Goal: Check status: Check status

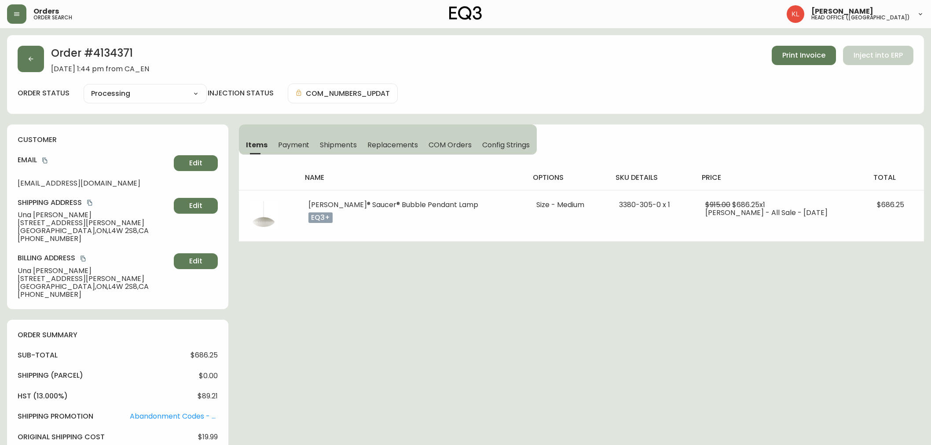
select select "PROCESSING"
click at [30, 57] on icon "button" at bounding box center [31, 59] width 5 height 5
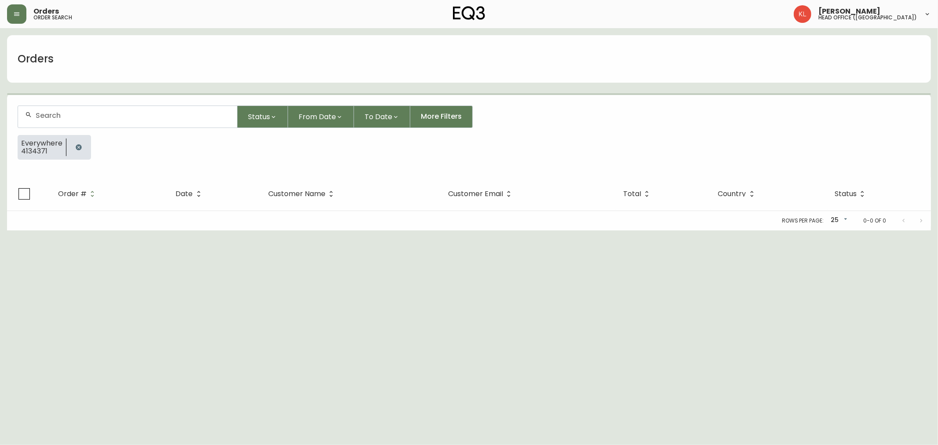
click at [70, 148] on button "button" at bounding box center [79, 148] width 18 height 18
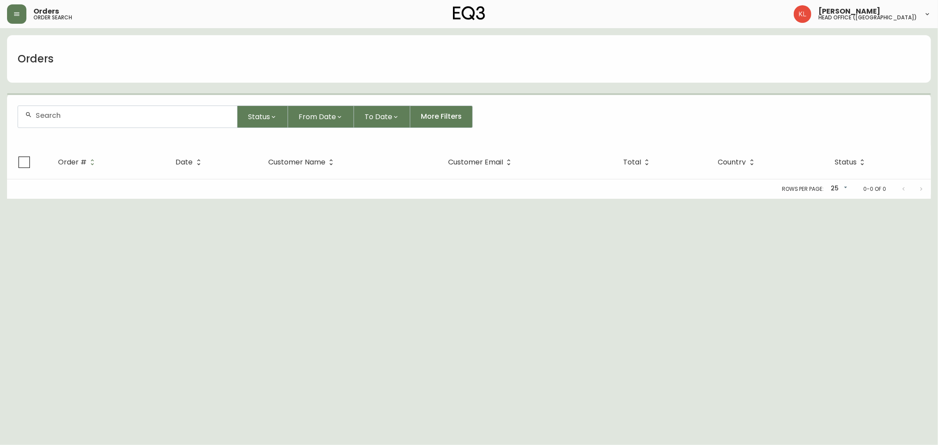
click at [80, 124] on div at bounding box center [127, 117] width 219 height 22
paste input "4133423"
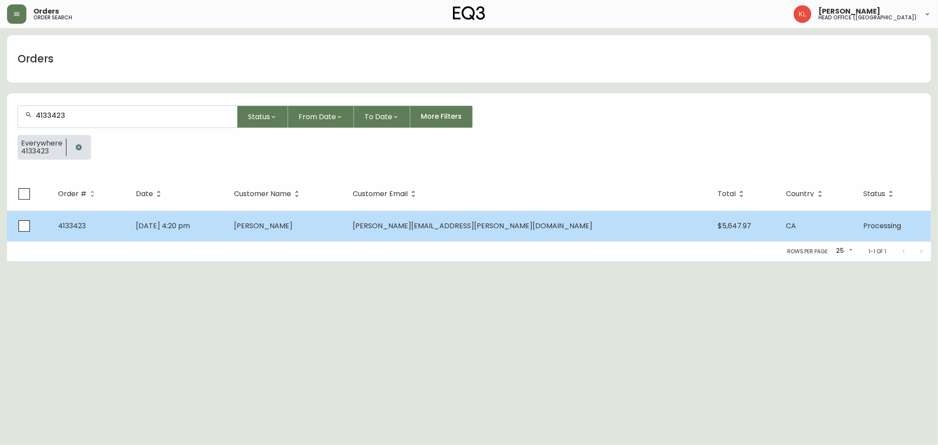
type input "4133423"
click at [190, 227] on span "[DATE] 4:20 pm" at bounding box center [163, 226] width 54 height 10
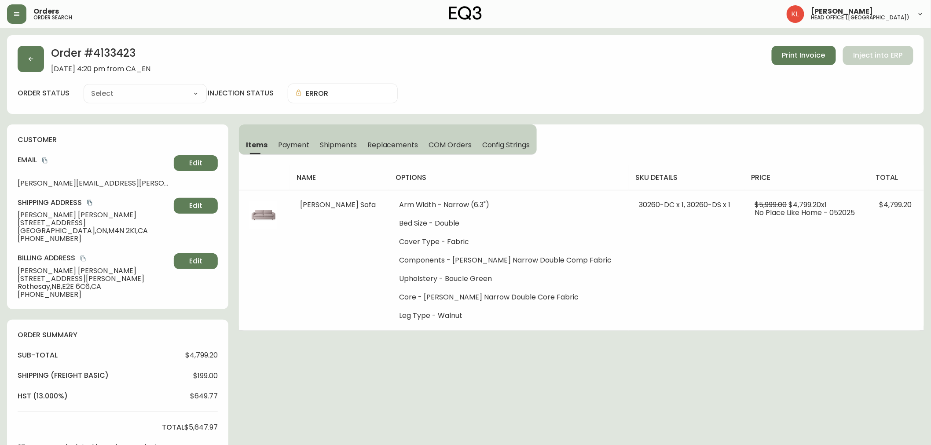
type input "Processing"
select select "PROCESSING"
drag, startPoint x: 858, startPoint y: 412, endPoint x: 871, endPoint y: 397, distance: 19.4
click at [859, 411] on div "Order # 4133423 [DATE] 4:20 pm from CA_EN Print Invoice Inject into ERP order s…" at bounding box center [465, 363] width 917 height 657
drag, startPoint x: 48, startPoint y: 62, endPoint x: 33, endPoint y: 64, distance: 15.0
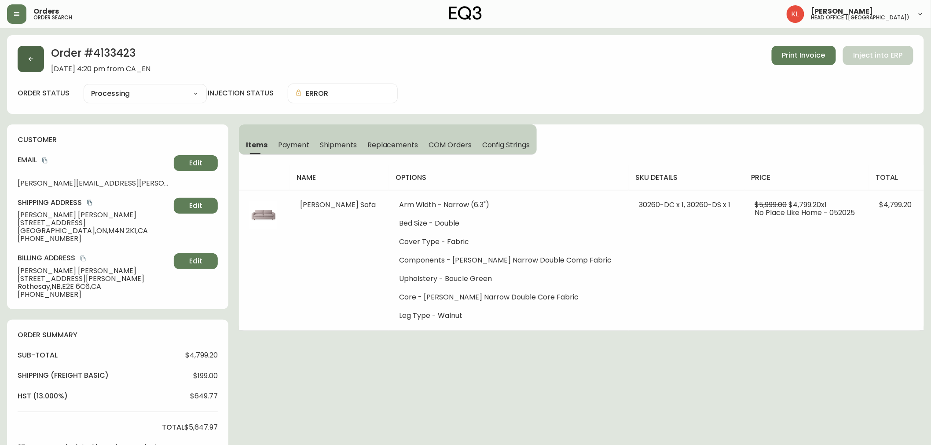
click at [47, 62] on div "Order # 4133423 [DATE] 4:20 pm from CA_EN Print Invoice Inject into ERP" at bounding box center [465, 59] width 895 height 27
click at [33, 64] on button "button" at bounding box center [31, 59] width 26 height 26
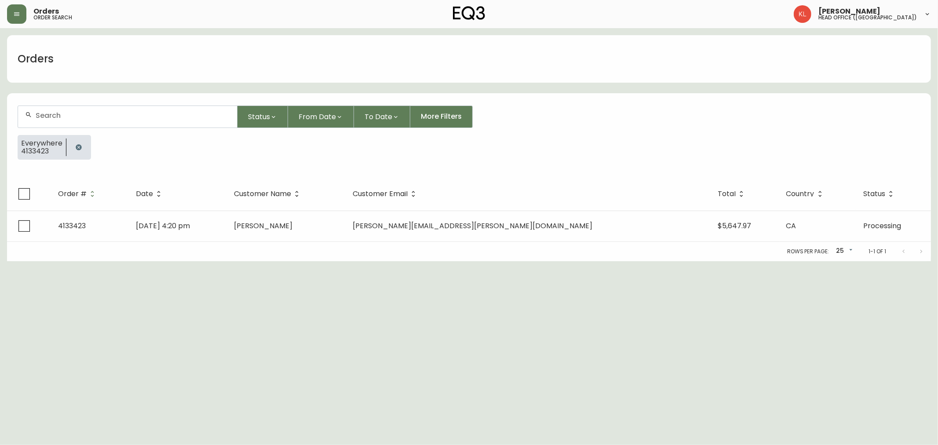
click at [85, 148] on button "button" at bounding box center [79, 148] width 18 height 18
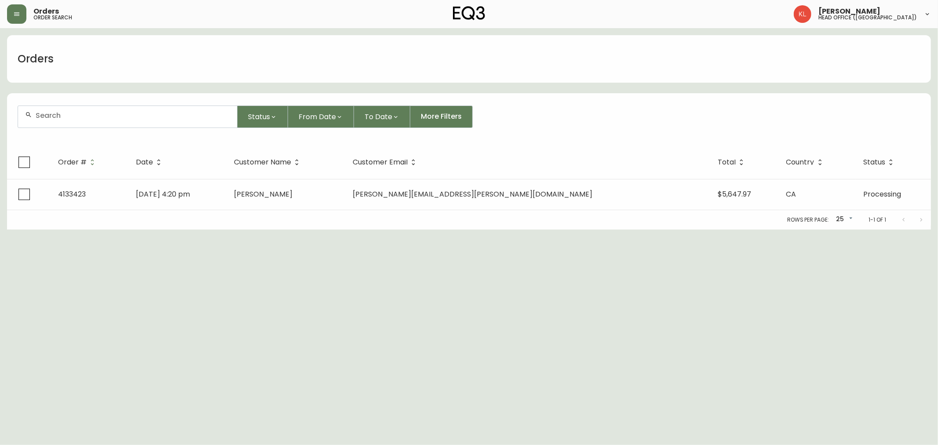
click at [101, 111] on input "text" at bounding box center [133, 115] width 194 height 8
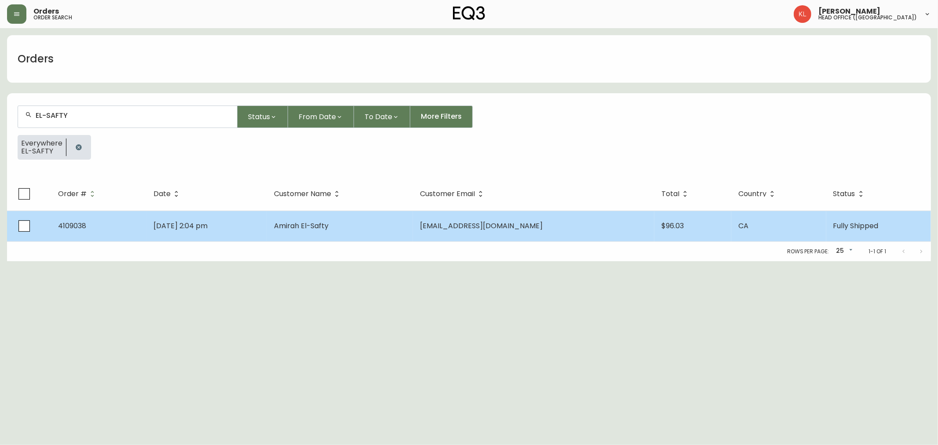
type input "EL-SAFTY"
click at [267, 224] on td "[DATE] 2:04 pm" at bounding box center [206, 226] width 121 height 31
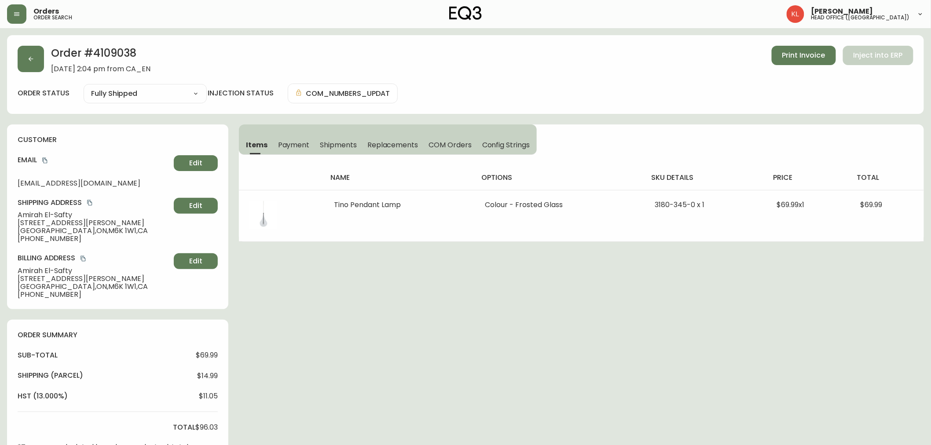
type input "Fully Shipped"
select select "FULLY_SHIPPED"
drag, startPoint x: 76, startPoint y: 221, endPoint x: 18, endPoint y: 219, distance: 58.5
click at [18, 219] on span "[STREET_ADDRESS][PERSON_NAME]" at bounding box center [94, 223] width 153 height 8
copy span "[STREET_ADDRESS][PERSON_NAME]"
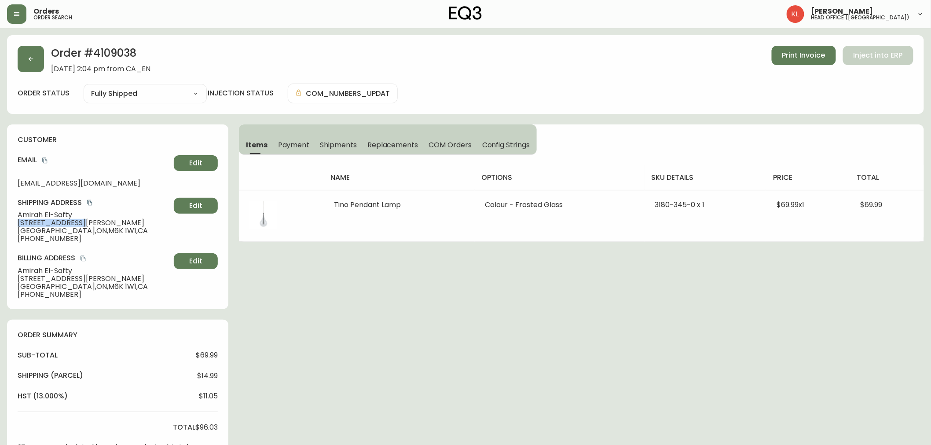
click at [32, 298] on div "customer Email [EMAIL_ADDRESS][DOMAIN_NAME] Edit Shipping Address [GEOGRAPHIC_D…" at bounding box center [117, 216] width 221 height 185
